Goal: Find specific page/section: Find specific page/section

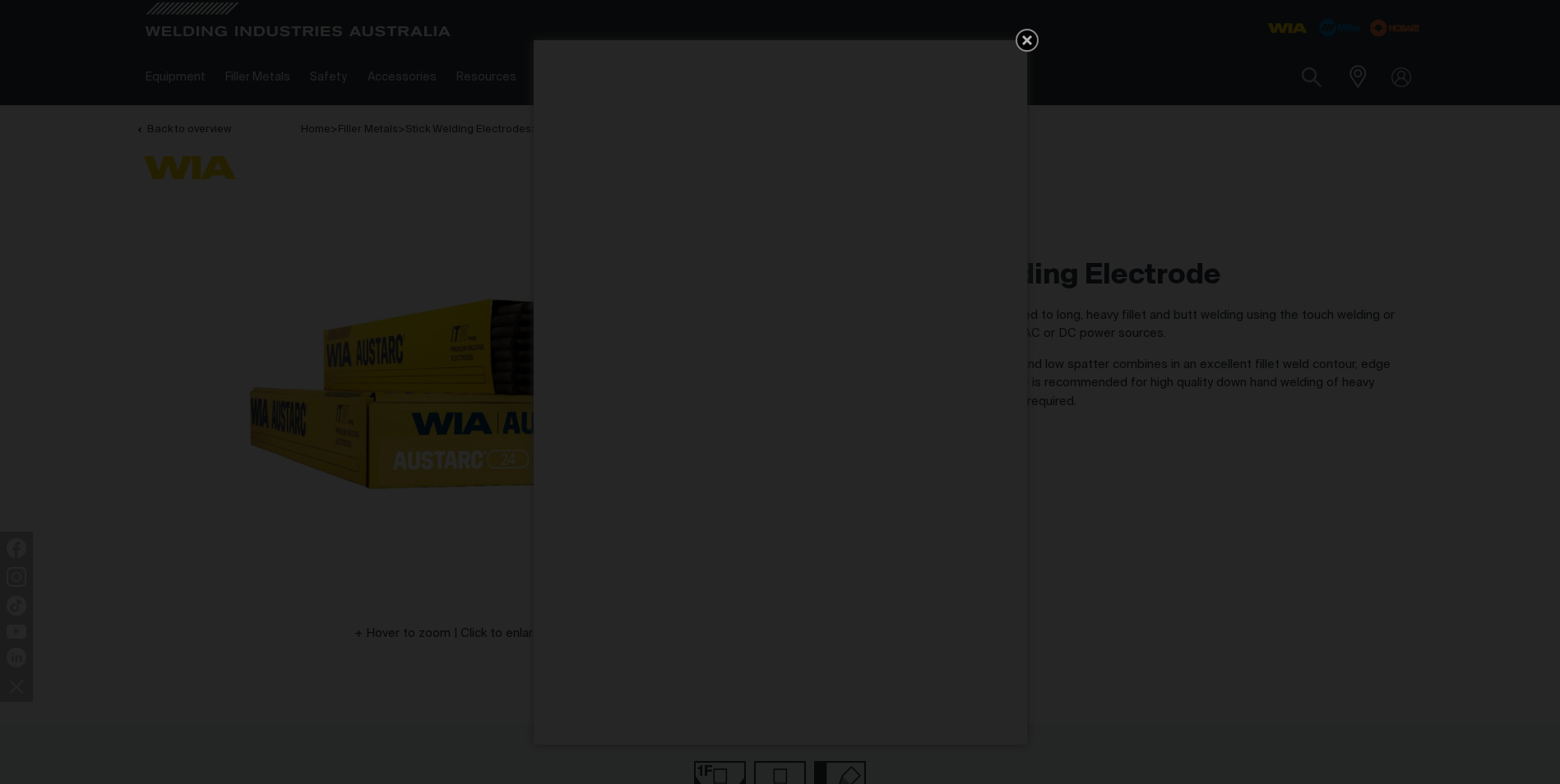
click at [1030, 34] on icon "Get 5 WIA Welding Guides Free!" at bounding box center [1027, 40] width 20 height 20
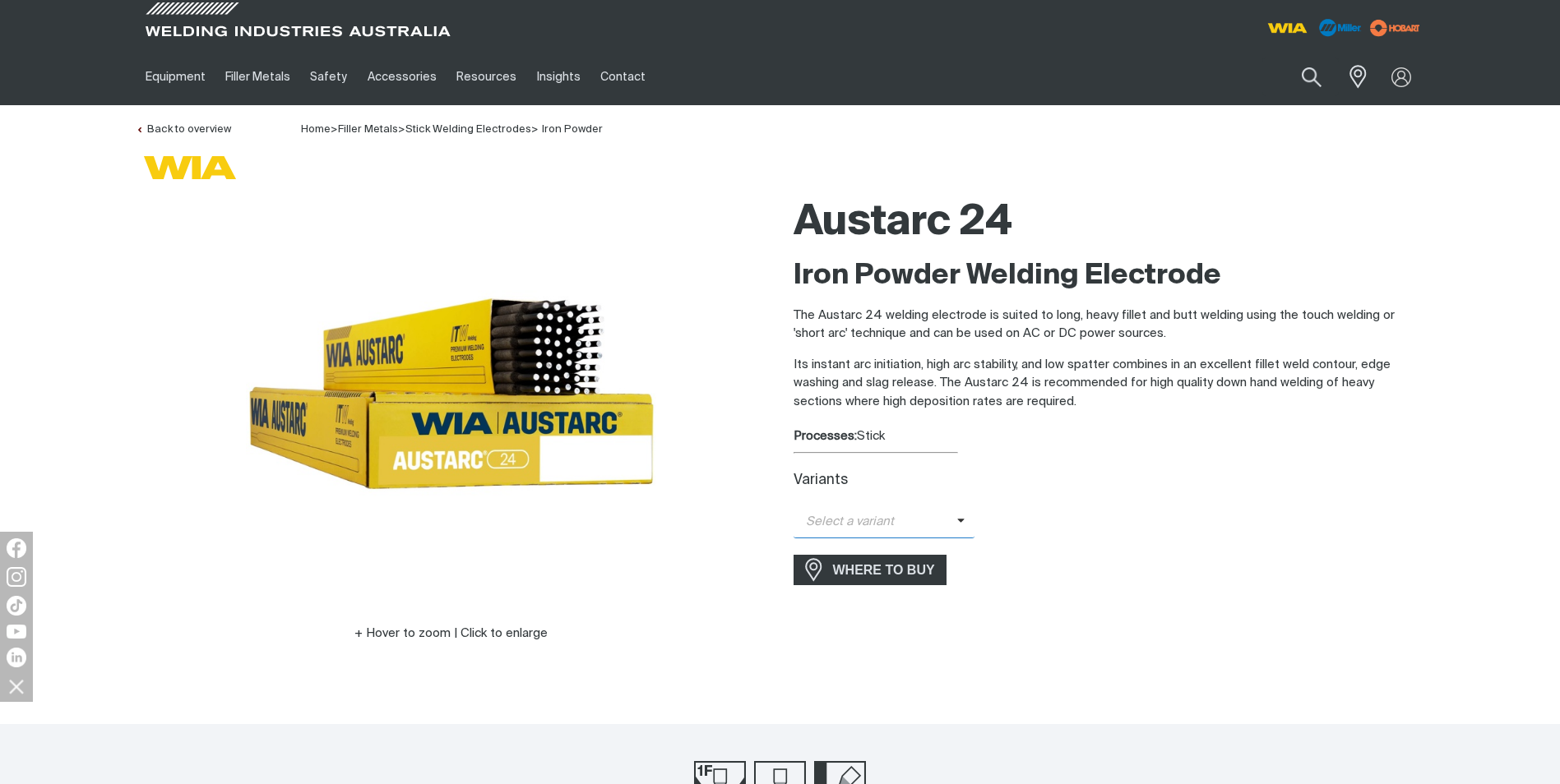
click at [920, 517] on span "Select a variant" at bounding box center [876, 523] width 164 height 19
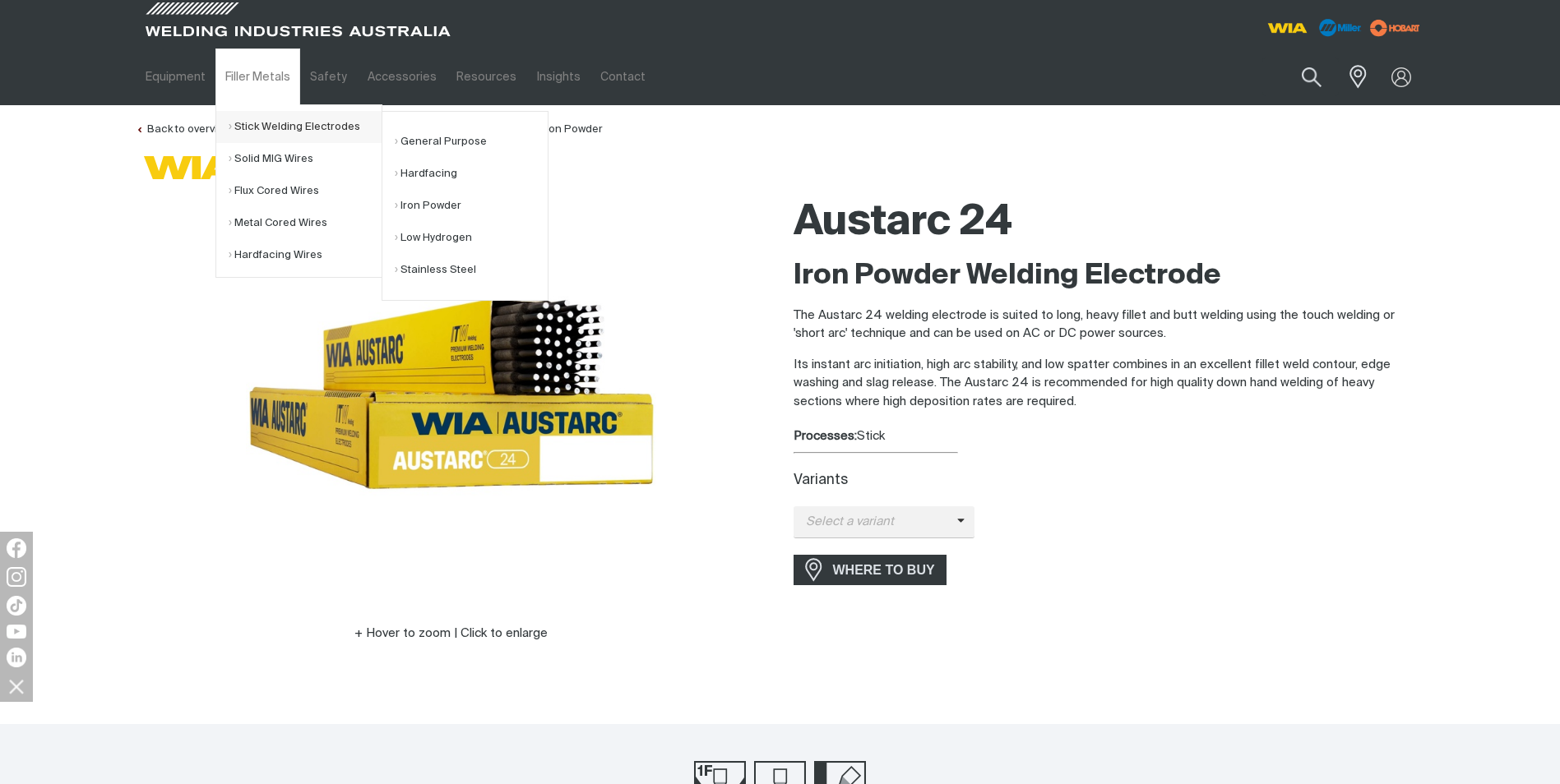
click at [314, 128] on link "Stick Welding Electrodes" at bounding box center [305, 127] width 153 height 32
